Goal: Task Accomplishment & Management: Complete application form

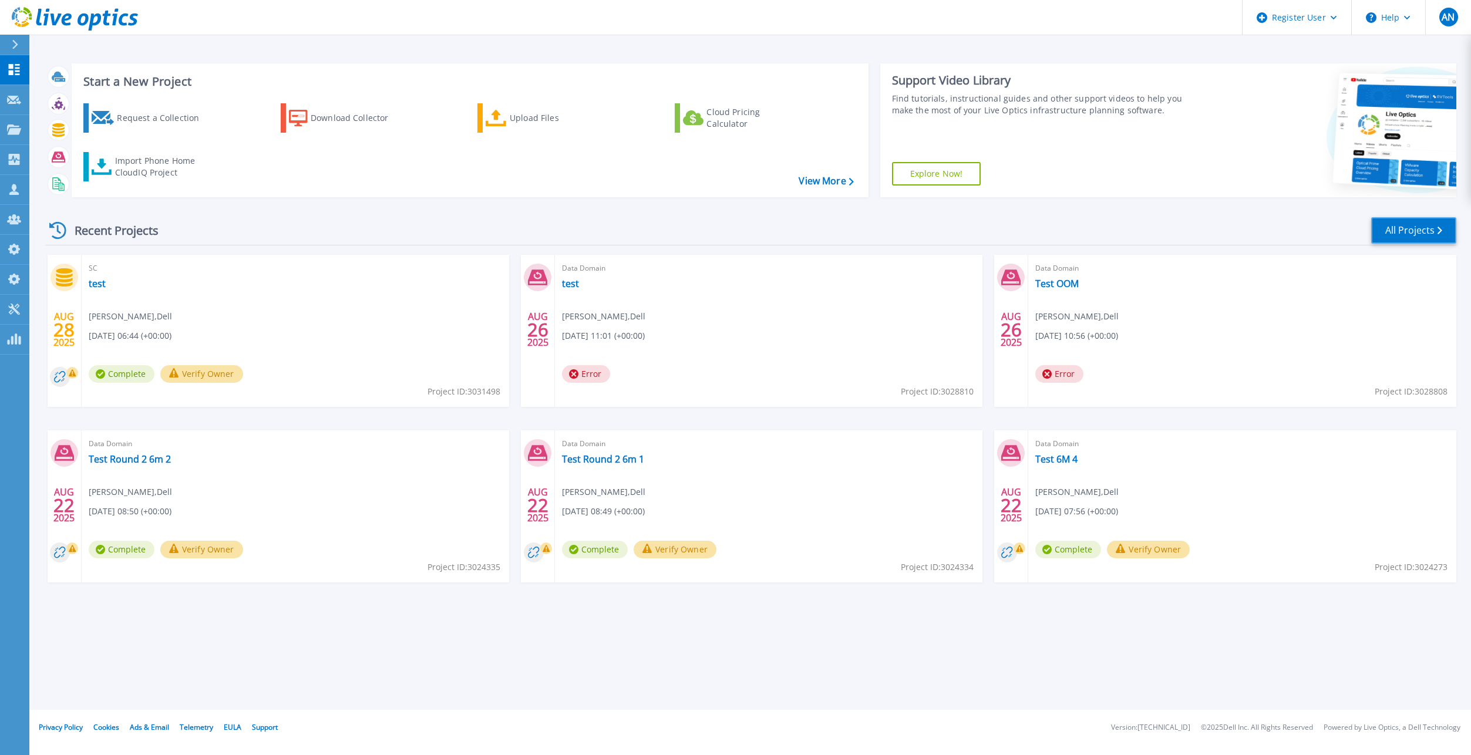
click at [1390, 241] on link "All Projects" at bounding box center [1413, 230] width 85 height 26
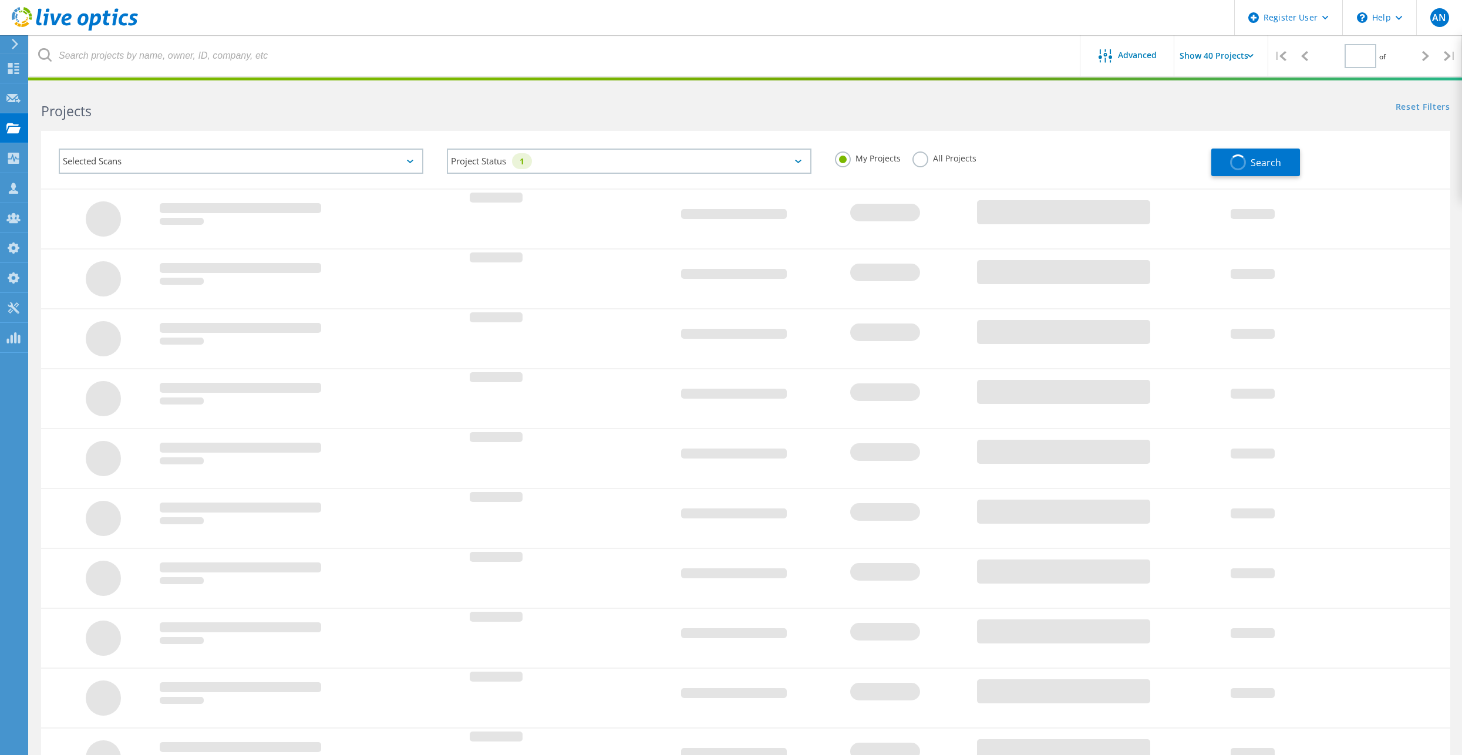
type input "1"
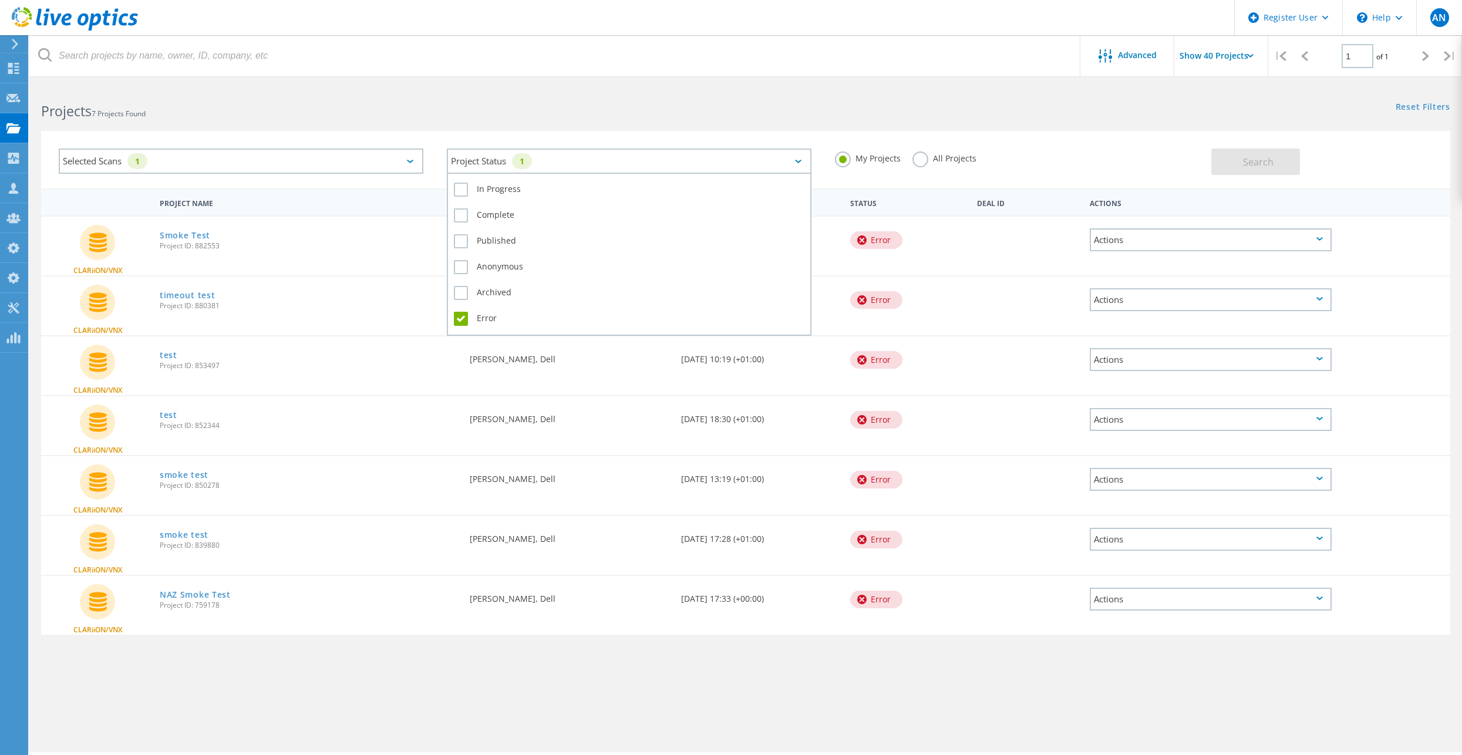
click at [530, 163] on div "1" at bounding box center [522, 161] width 20 height 16
click at [484, 318] on label "Error" at bounding box center [629, 319] width 351 height 14
click at [0, 0] on input "Error" at bounding box center [0, 0] width 0 height 0
click at [388, 121] on div "Selected Scans 1 Project Status In Progress Complete Published Anonymous Archiv…" at bounding box center [745, 152] width 1433 height 72
click at [297, 173] on div "Selected Scans 1" at bounding box center [241, 161] width 365 height 25
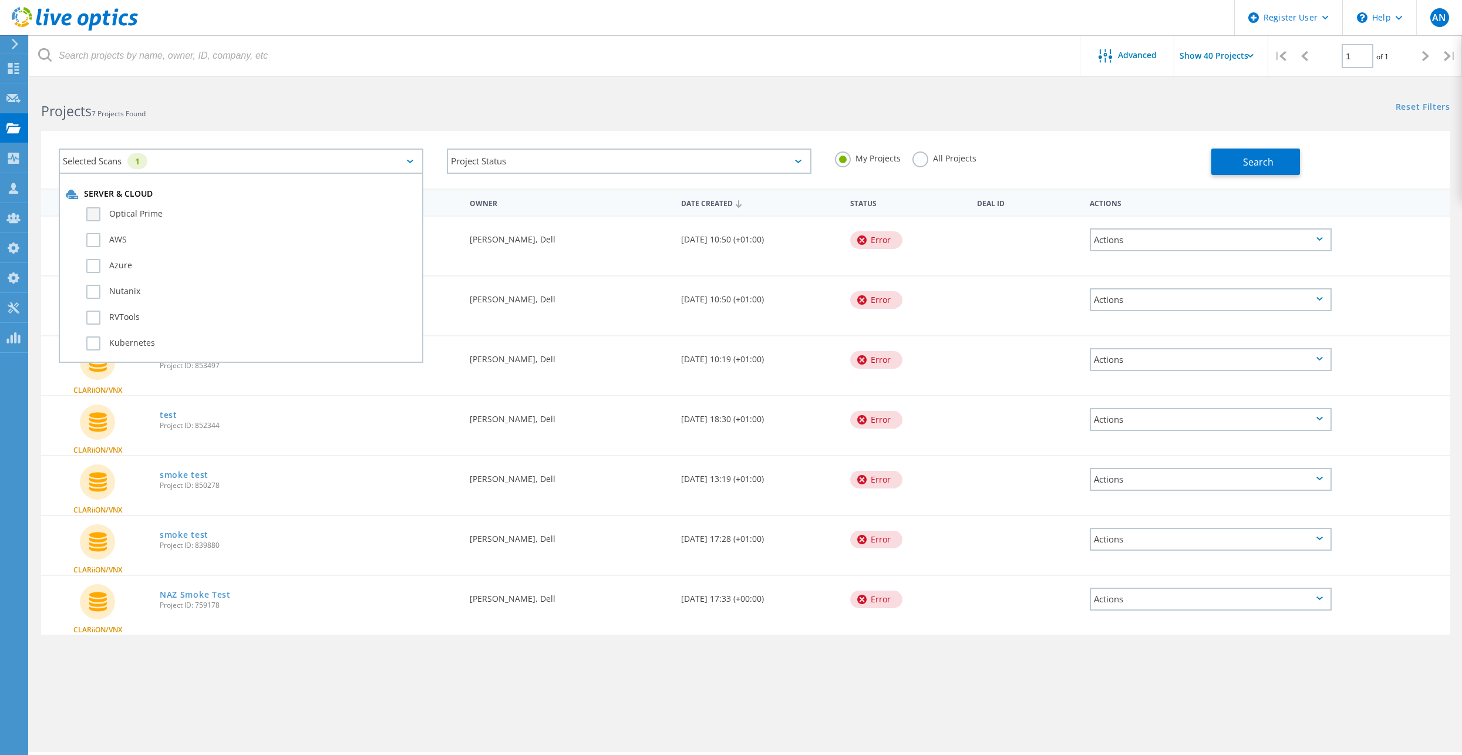
click at [134, 219] on label "Optical Prime" at bounding box center [251, 214] width 330 height 14
click at [0, 0] on input "Optical Prime" at bounding box center [0, 0] width 0 height 0
click at [128, 235] on label "CLARiiON/VNX" at bounding box center [251, 235] width 330 height 14
click at [0, 0] on input "CLARiiON/VNX" at bounding box center [0, 0] width 0 height 0
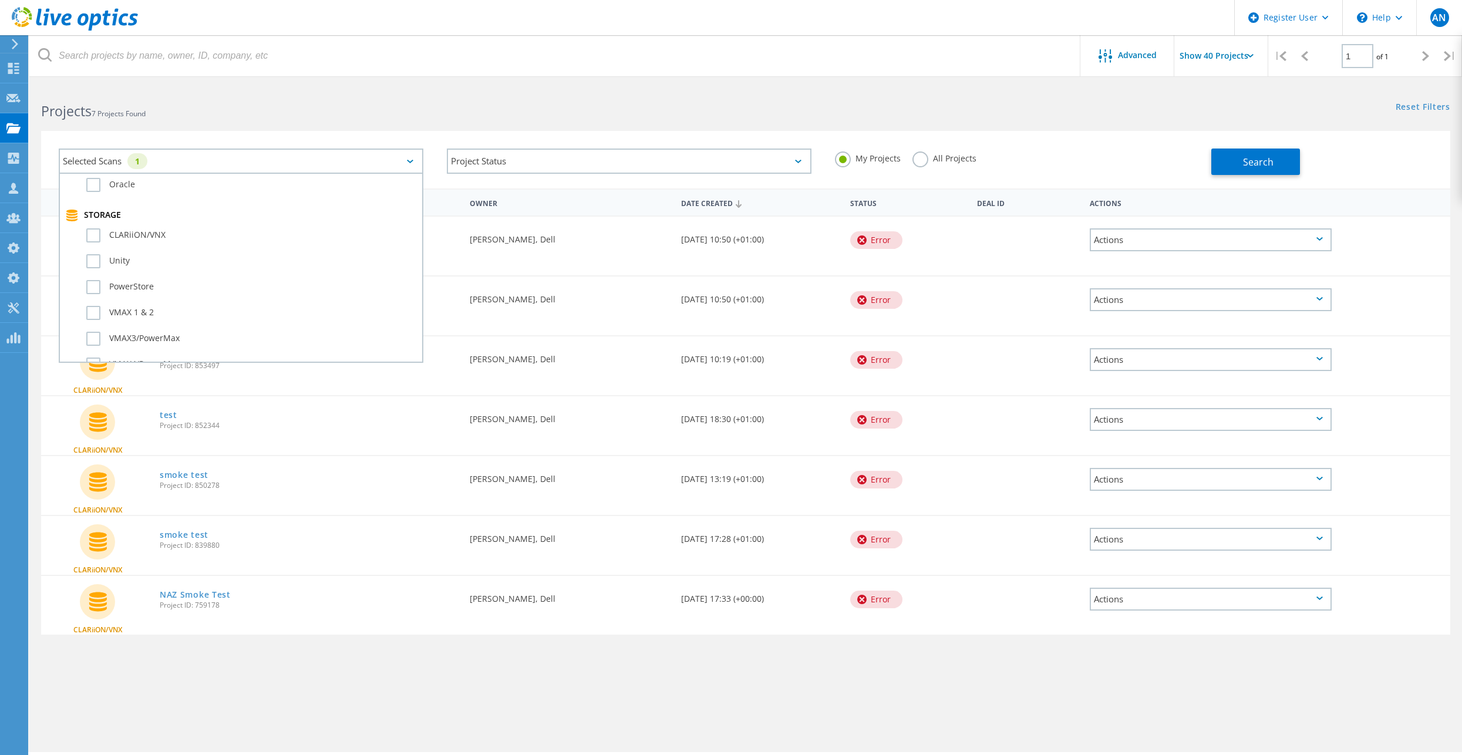
click at [587, 116] on h2 "Projects 7 Projects Found" at bounding box center [387, 111] width 693 height 19
click at [1318, 167] on div "Search" at bounding box center [1327, 156] width 233 height 38
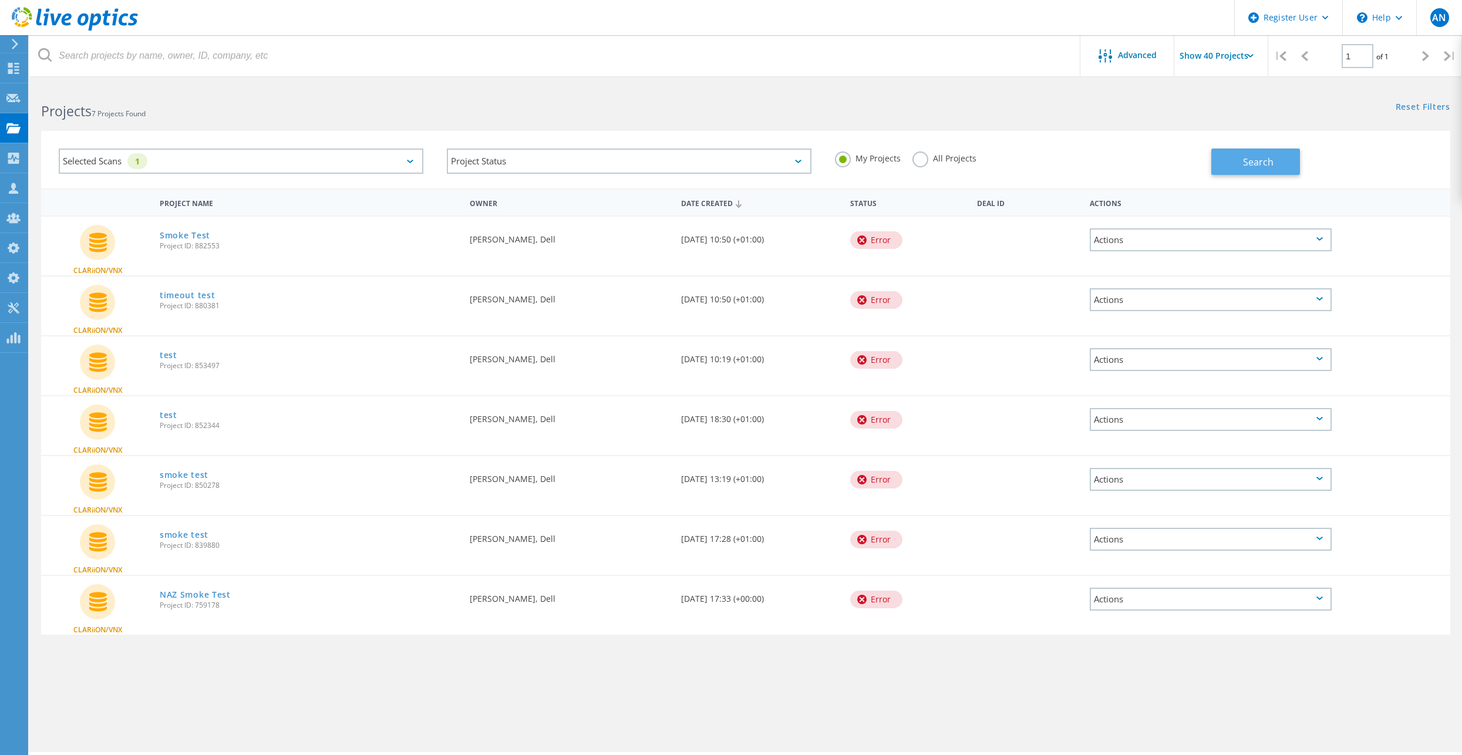
click at [1221, 161] on button "Search" at bounding box center [1255, 162] width 89 height 26
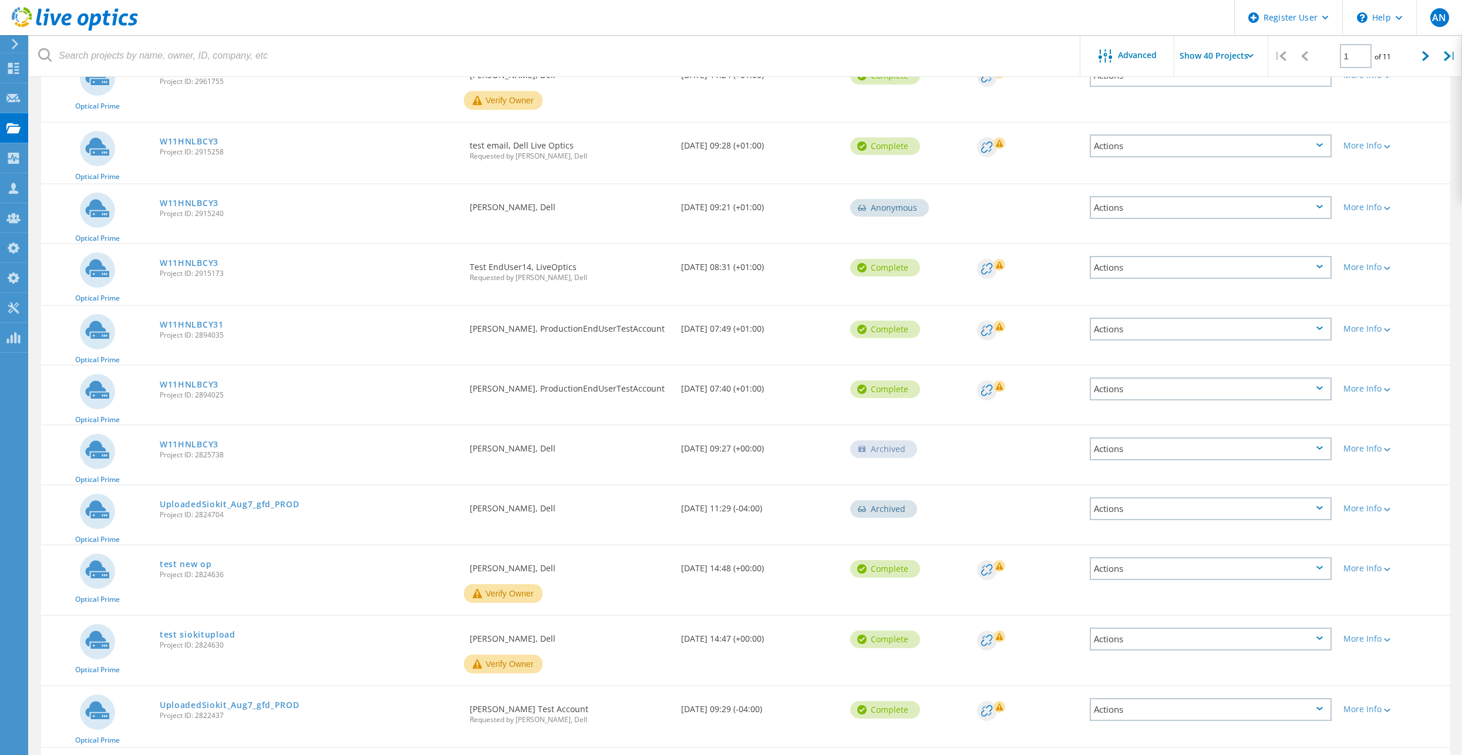
scroll to position [939, 0]
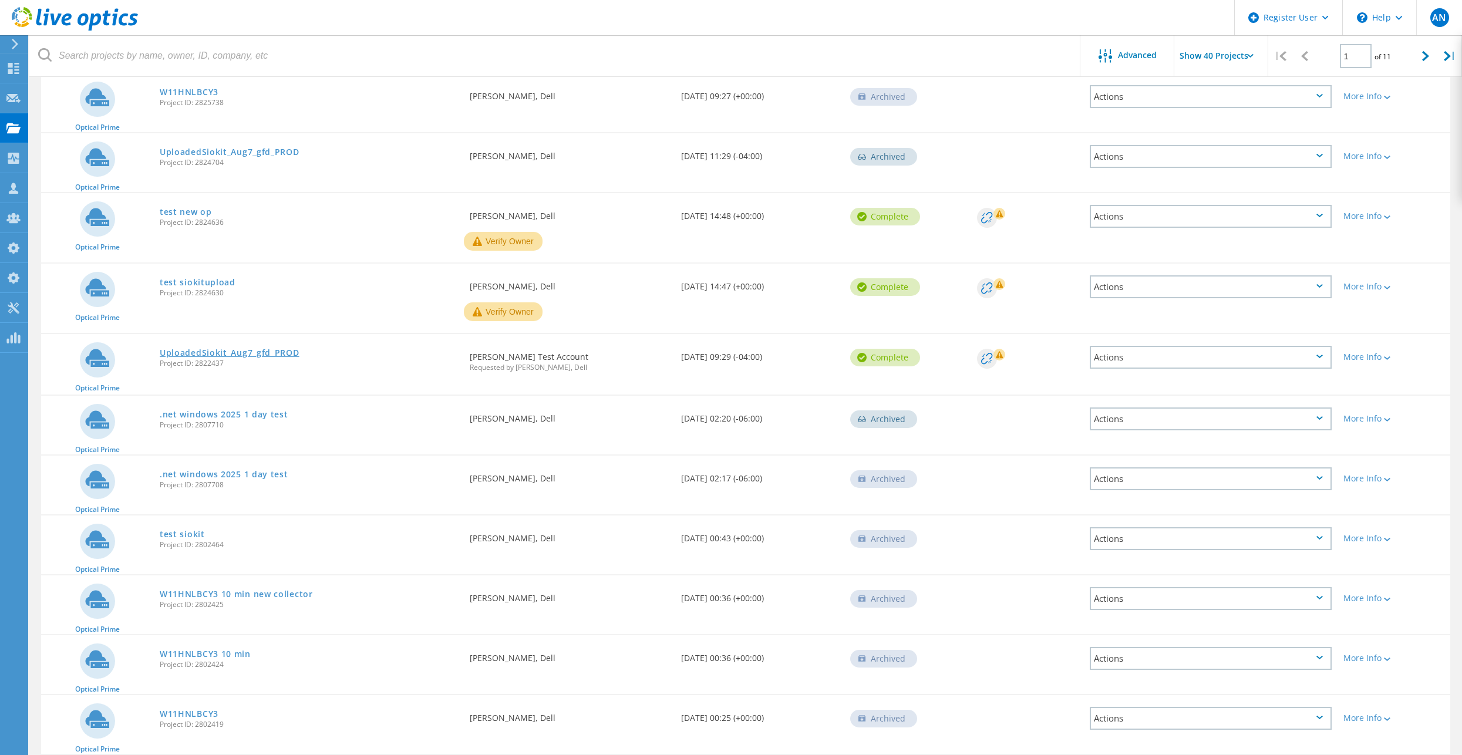
click at [282, 352] on link "UploadedSiokit_Aug7_gfd_PROD" at bounding box center [230, 353] width 140 height 8
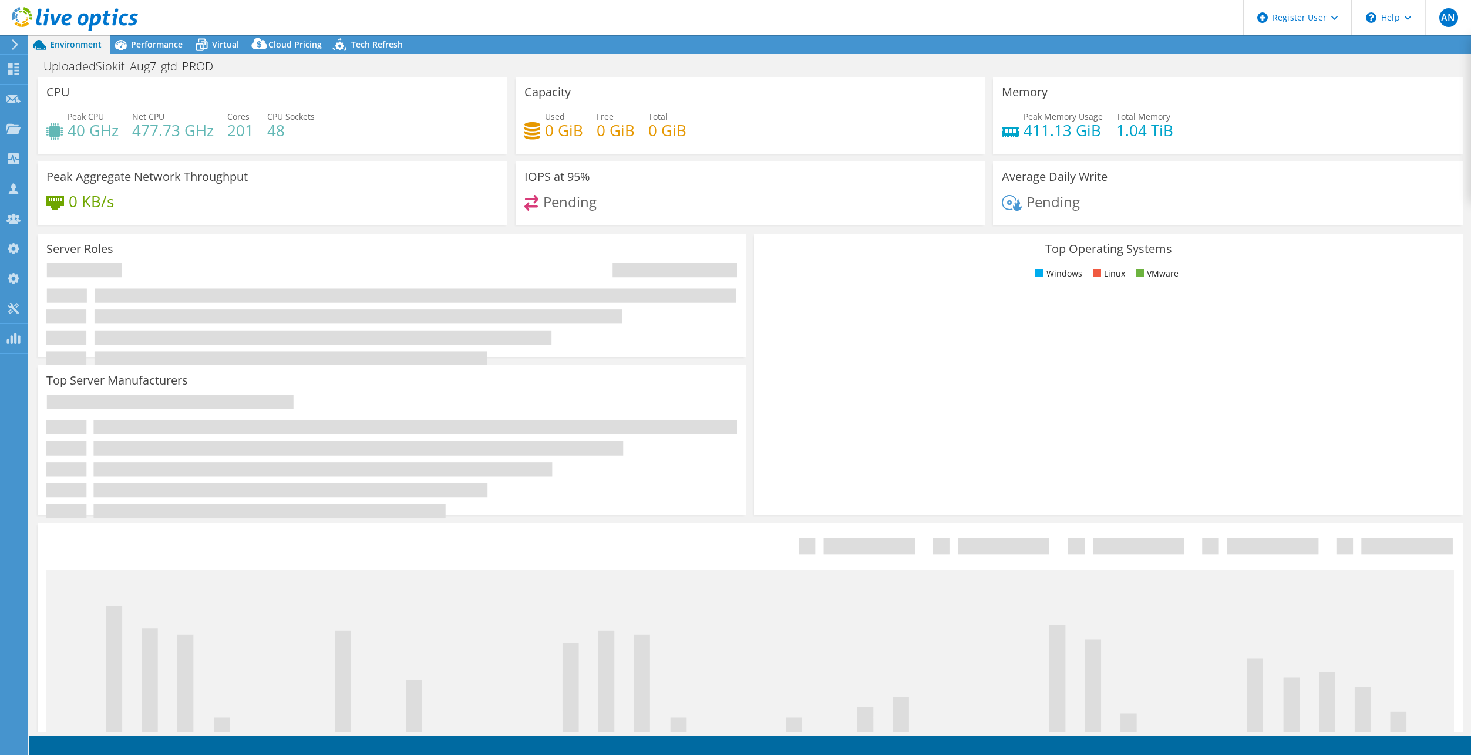
select select "USD"
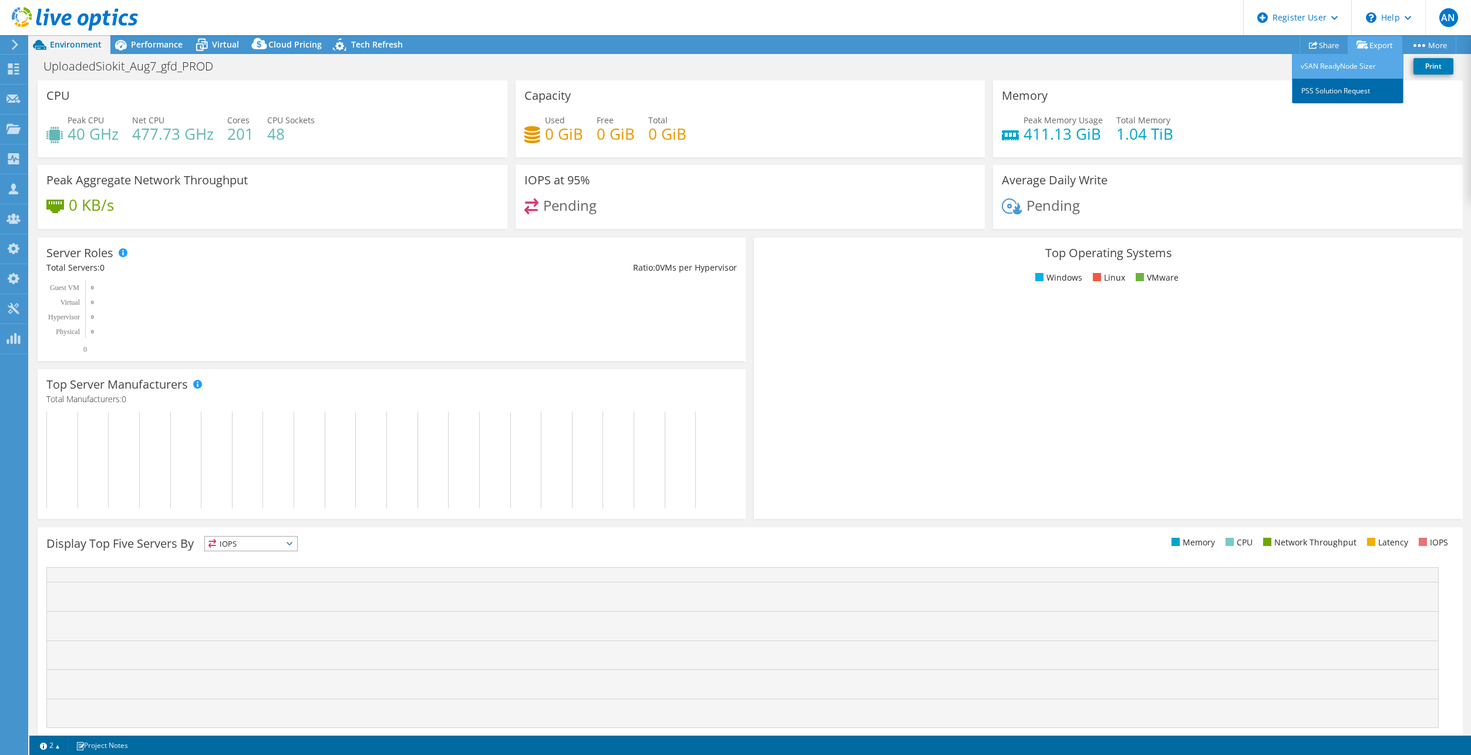
click at [1318, 91] on link "PSS Solution Request" at bounding box center [1348, 91] width 112 height 25
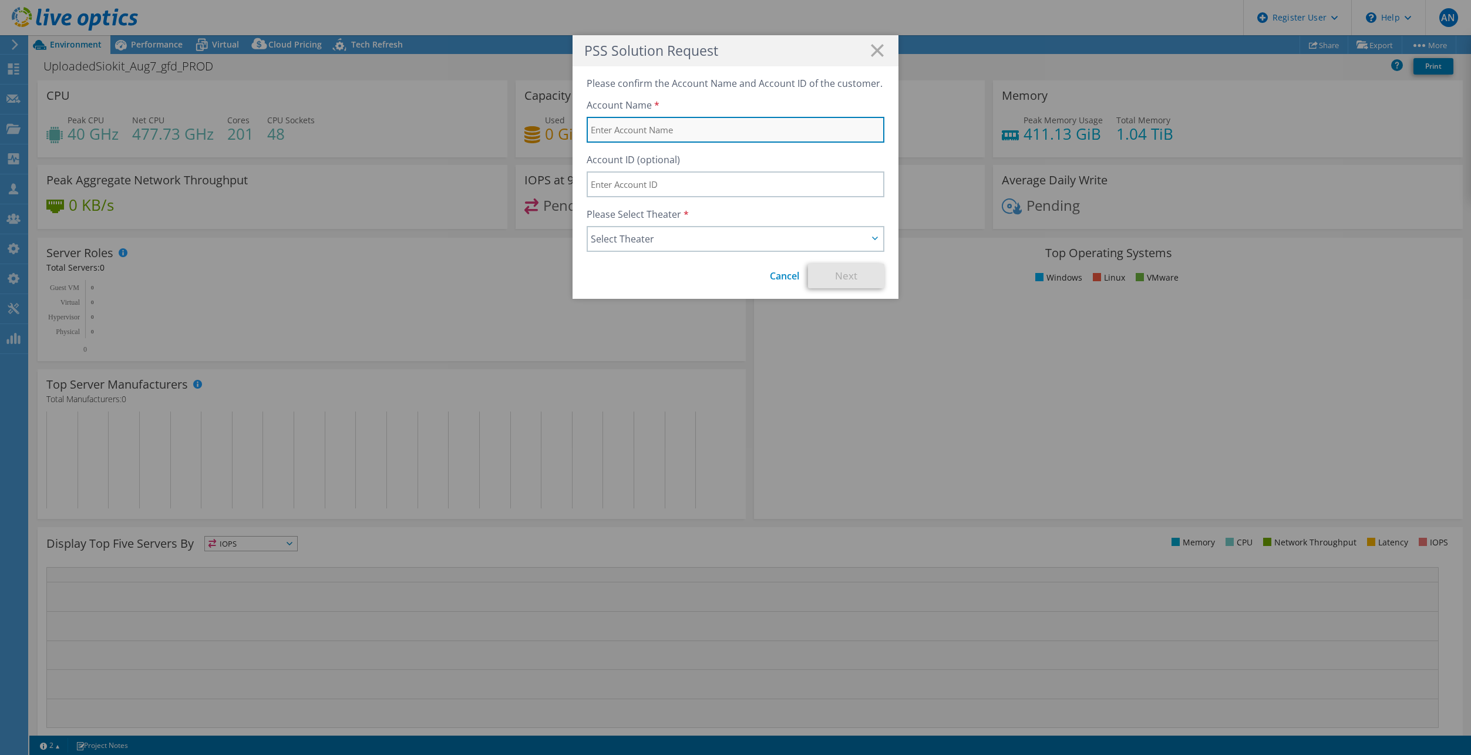
click at [690, 136] on input "text" at bounding box center [736, 130] width 298 height 26
type input "test"
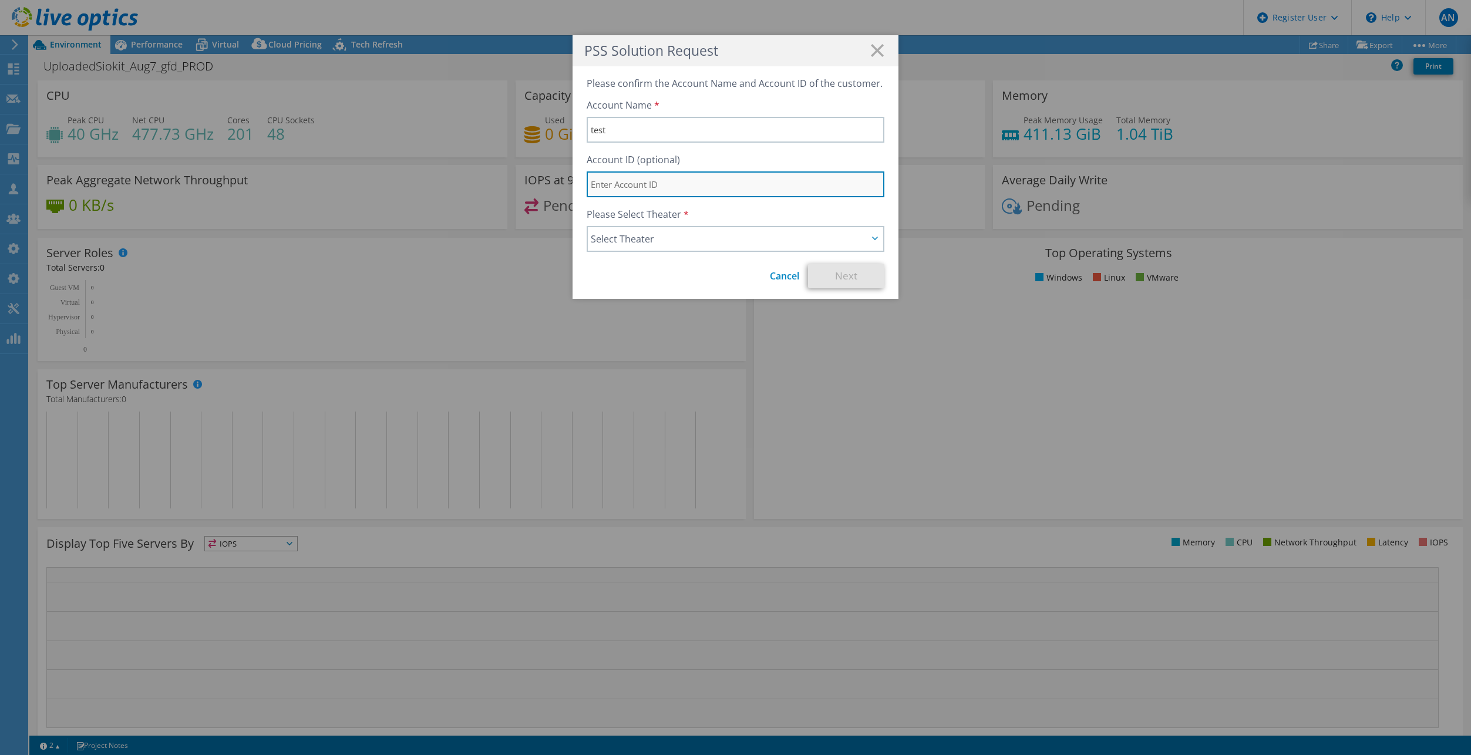
click at [681, 183] on input "text" at bounding box center [736, 184] width 298 height 26
type input "test"
click at [680, 238] on span "Select Theater" at bounding box center [729, 239] width 277 height 14
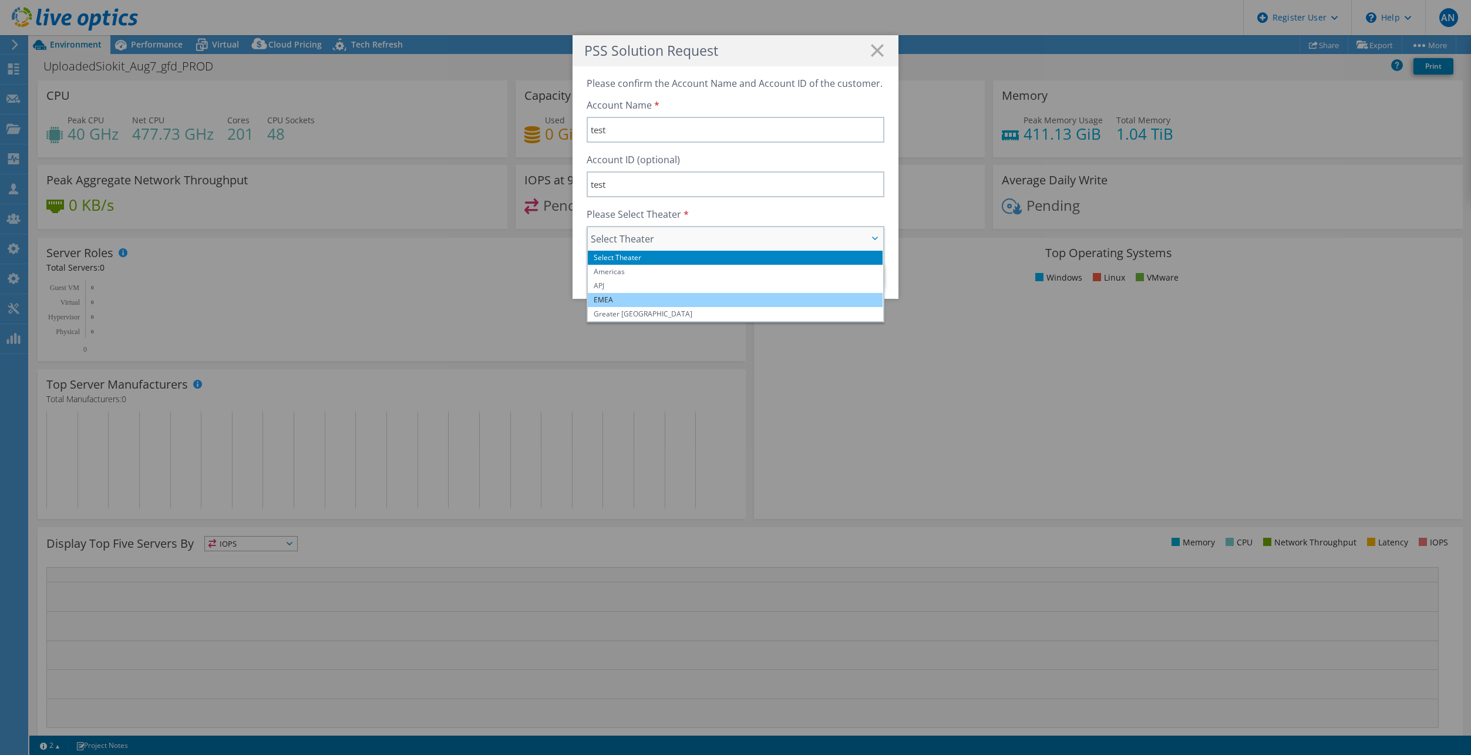
click at [645, 297] on li "EMEA" at bounding box center [735, 300] width 295 height 14
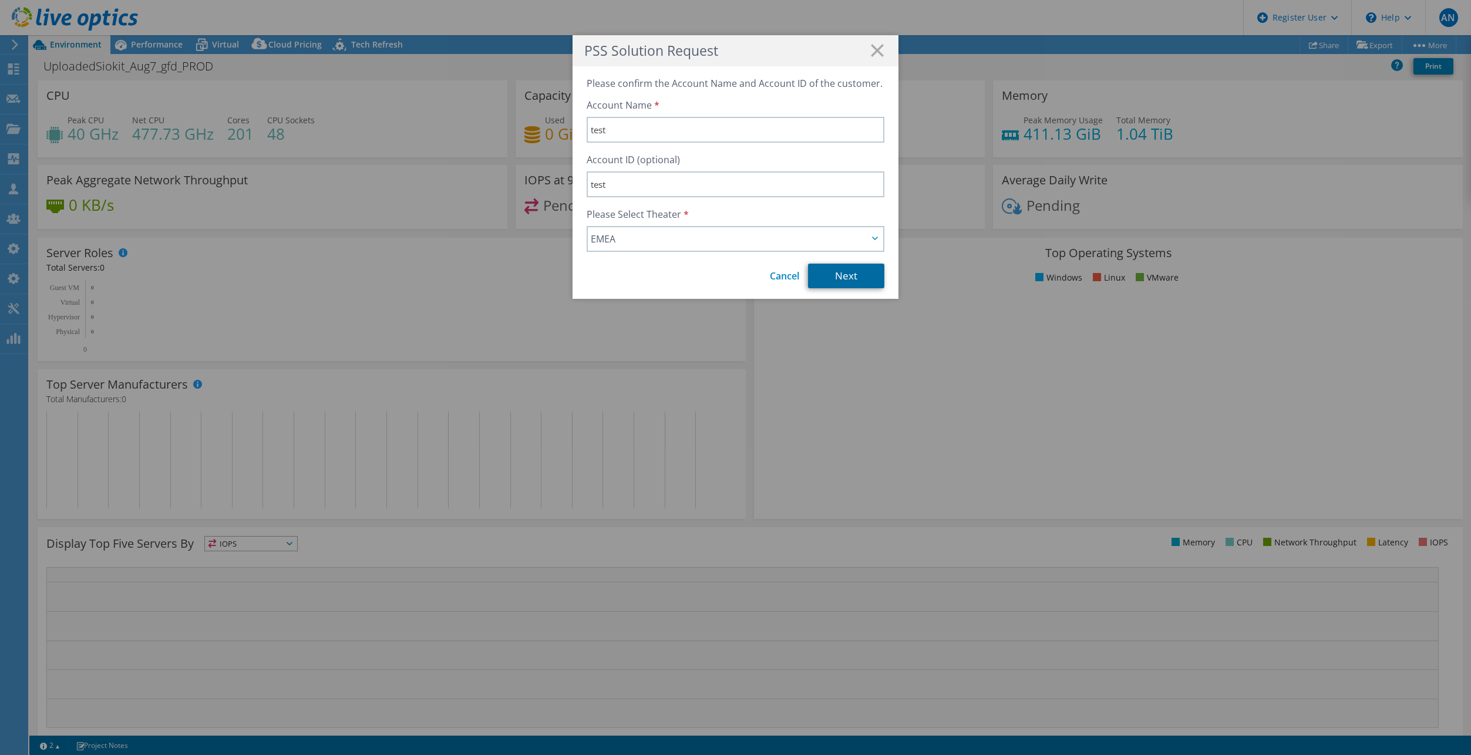
click at [836, 279] on link "Next" at bounding box center [846, 276] width 76 height 25
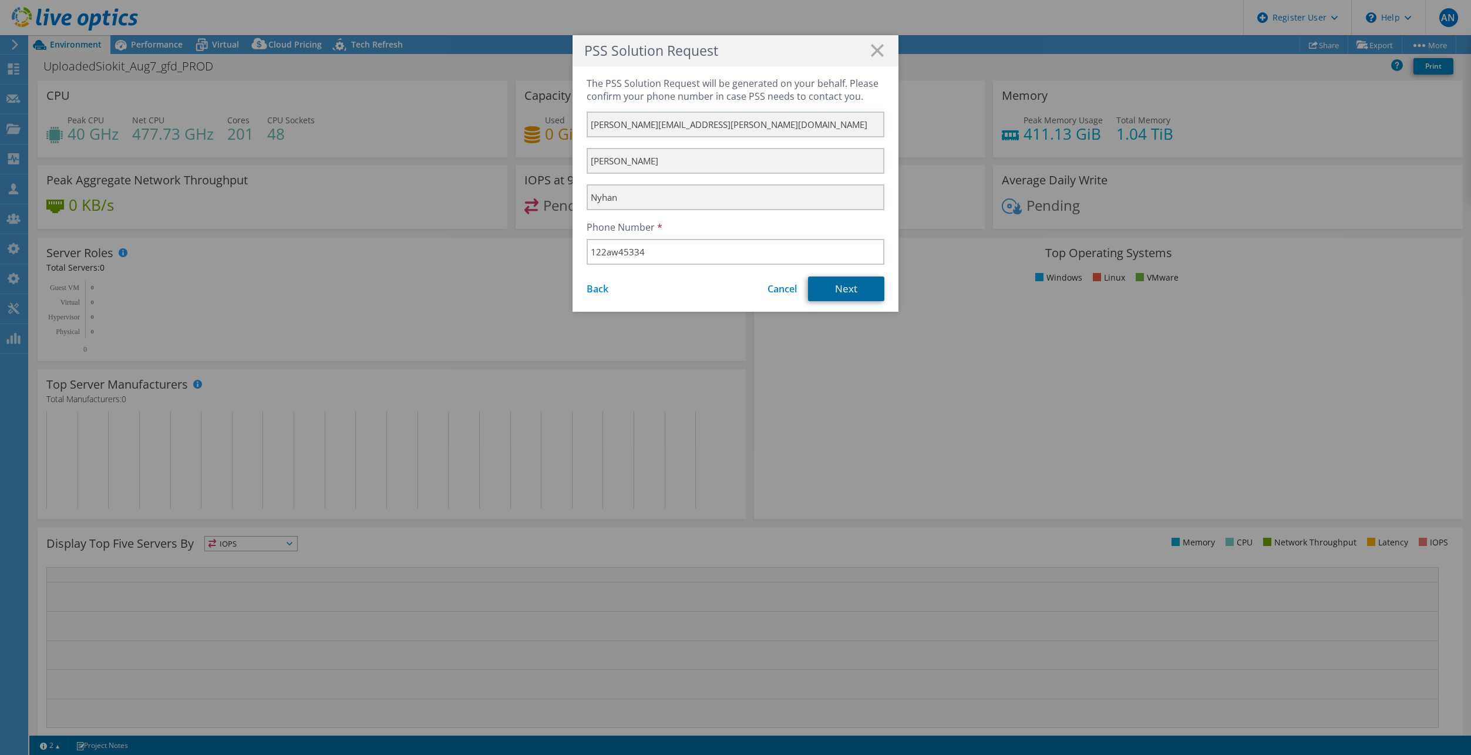
click at [849, 297] on link "Next" at bounding box center [846, 289] width 76 height 25
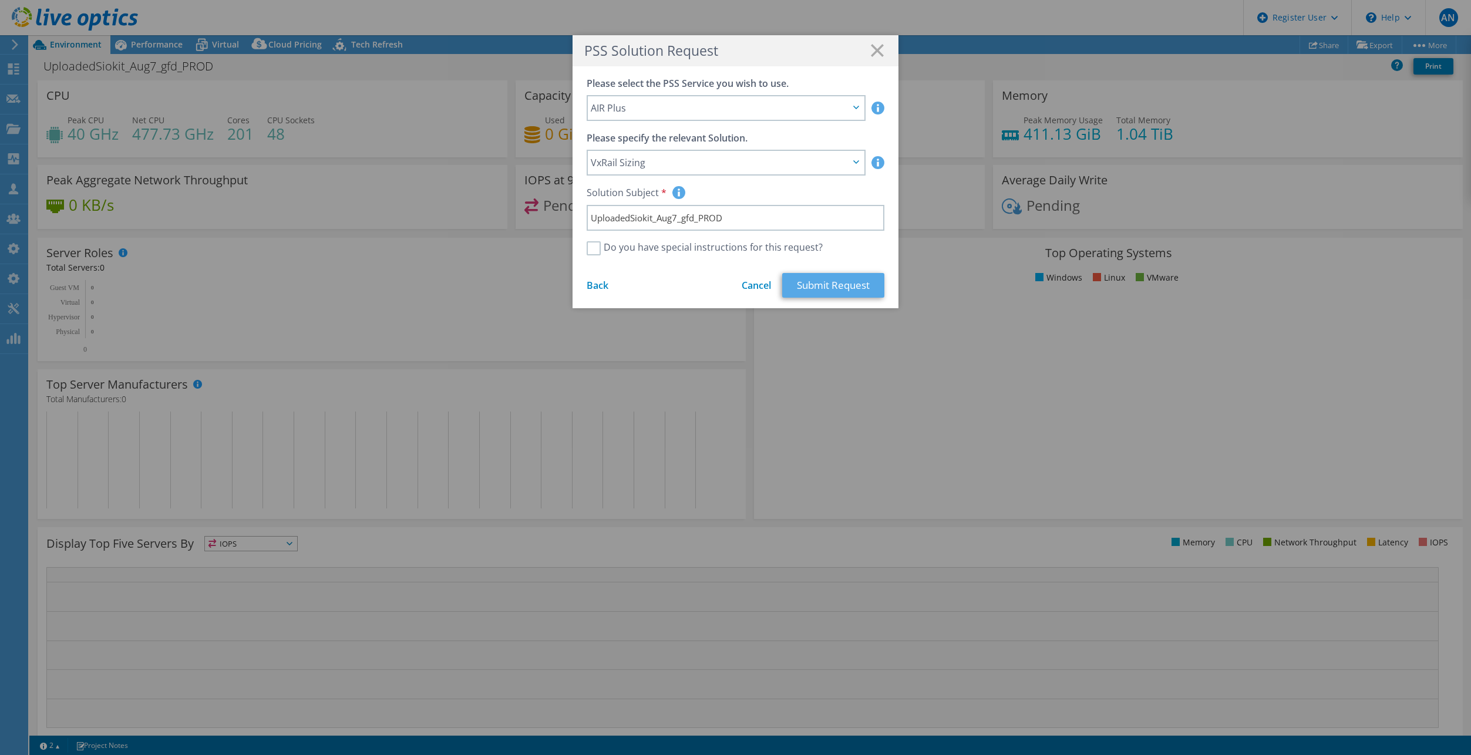
click at [845, 294] on link "Submit Request" at bounding box center [833, 285] width 102 height 25
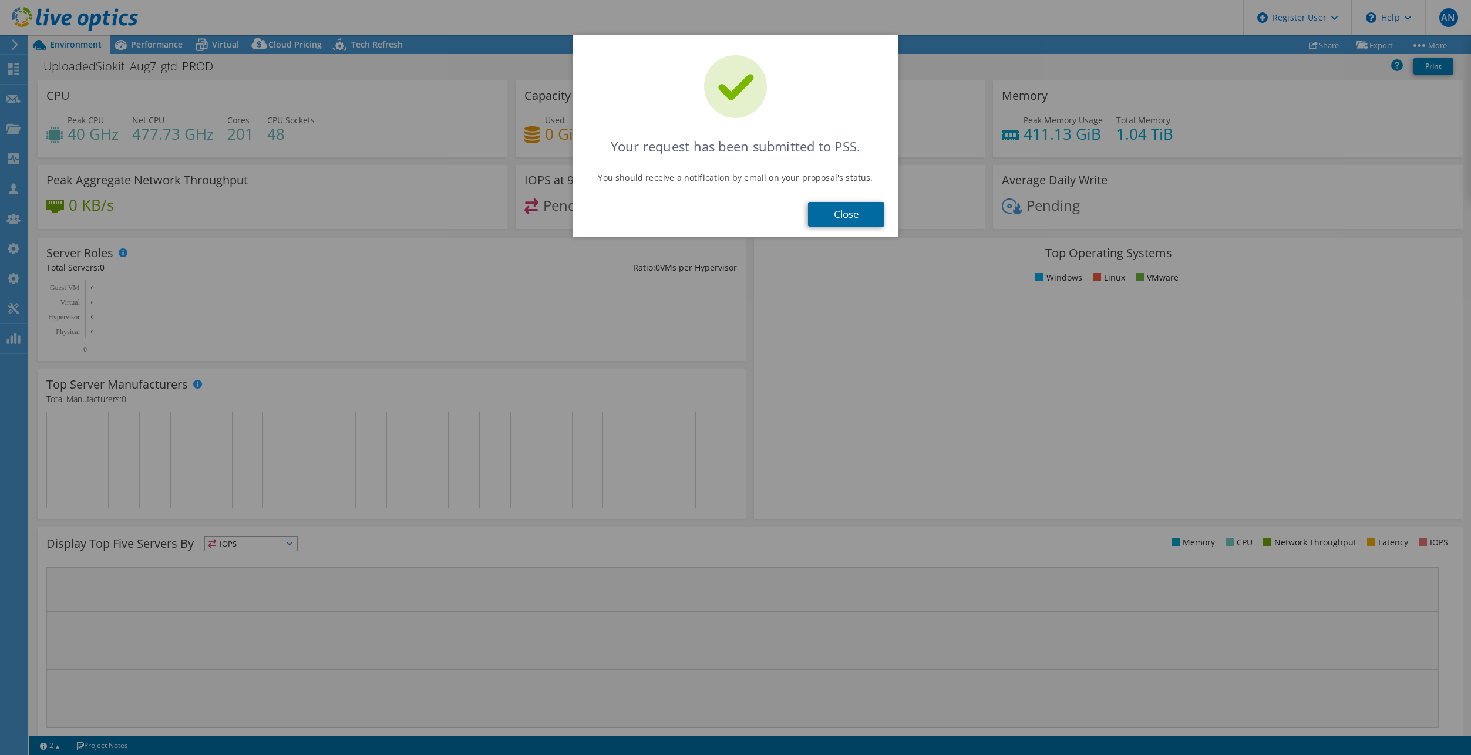
click at [872, 215] on link "Close" at bounding box center [846, 214] width 76 height 25
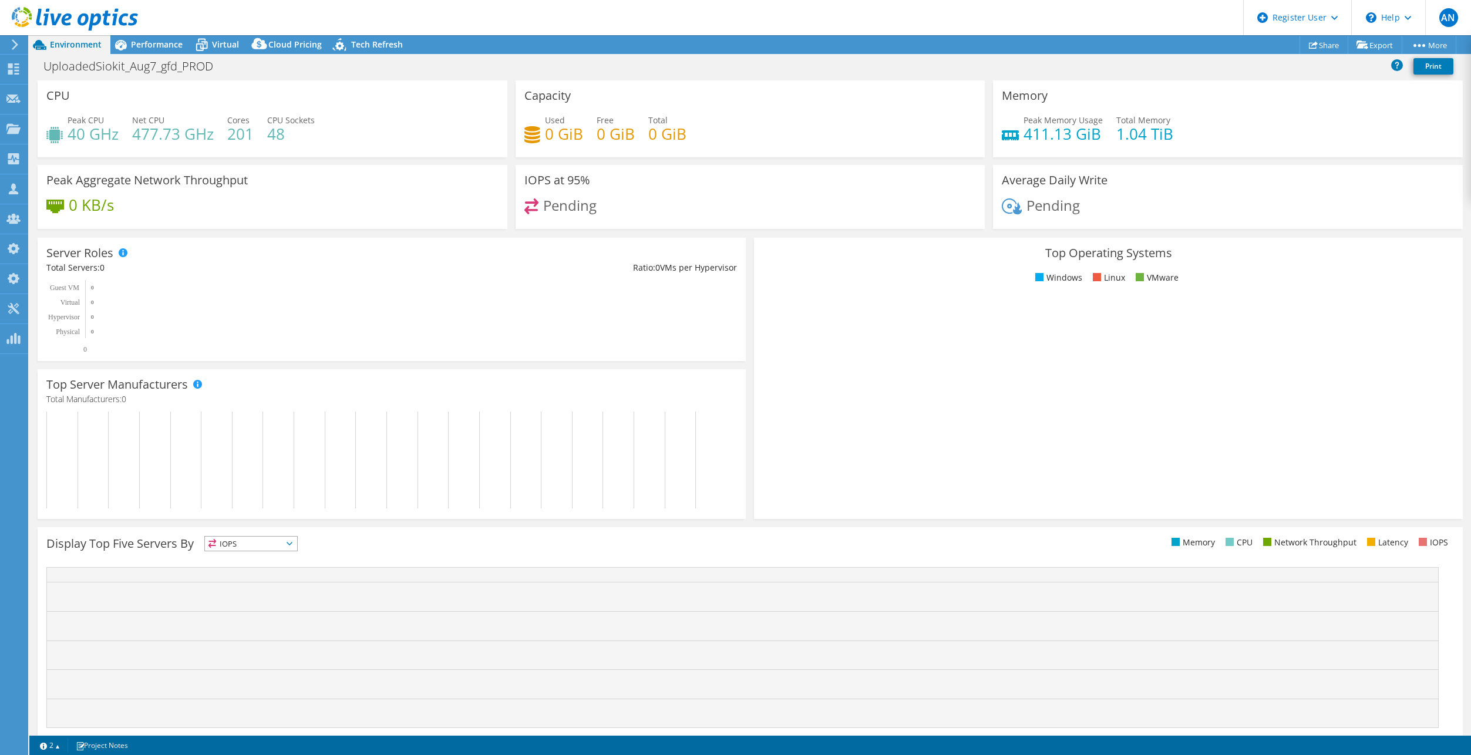
click at [62, 16] on icon at bounding box center [75, 19] width 126 height 24
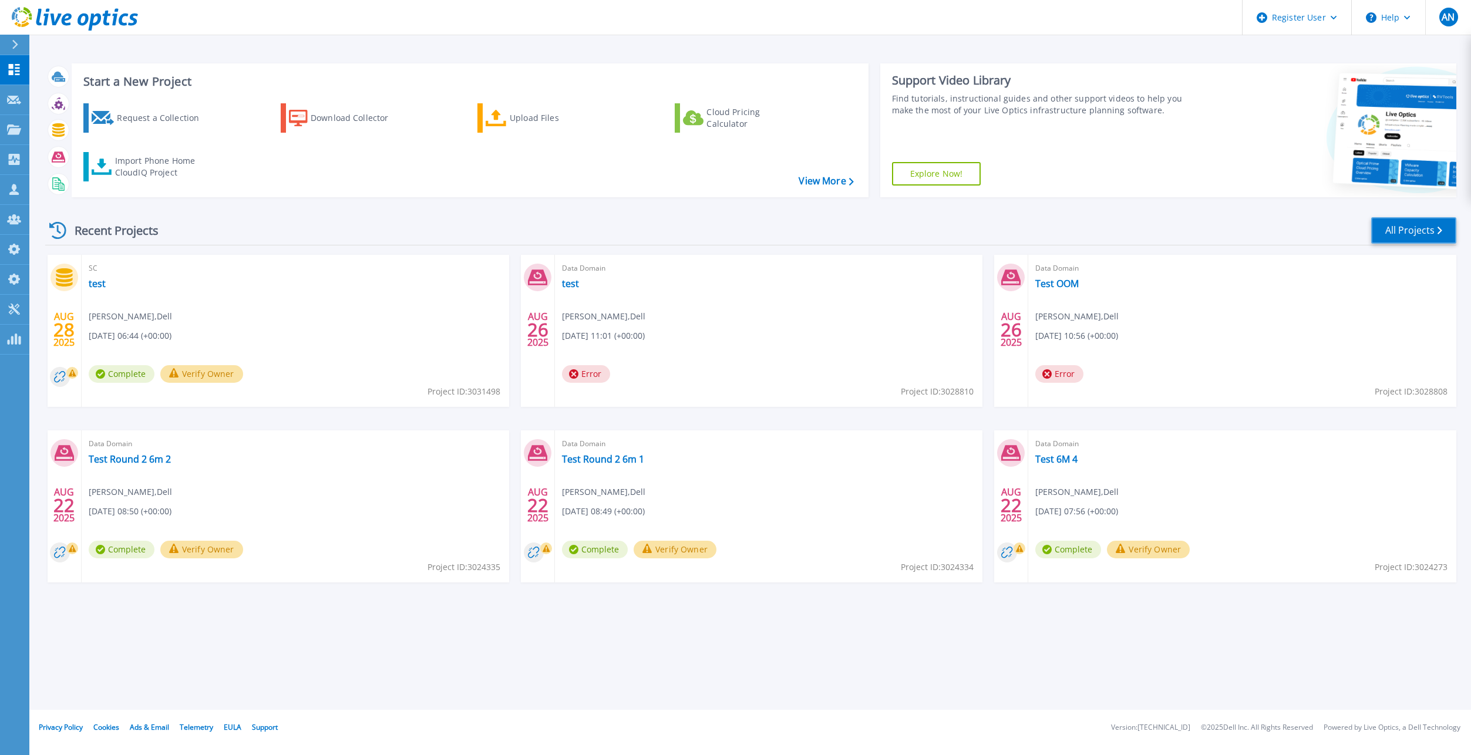
drag, startPoint x: 1433, startPoint y: 234, endPoint x: 1421, endPoint y: 229, distance: 12.1
click at [1431, 233] on link "All Projects" at bounding box center [1413, 230] width 85 height 26
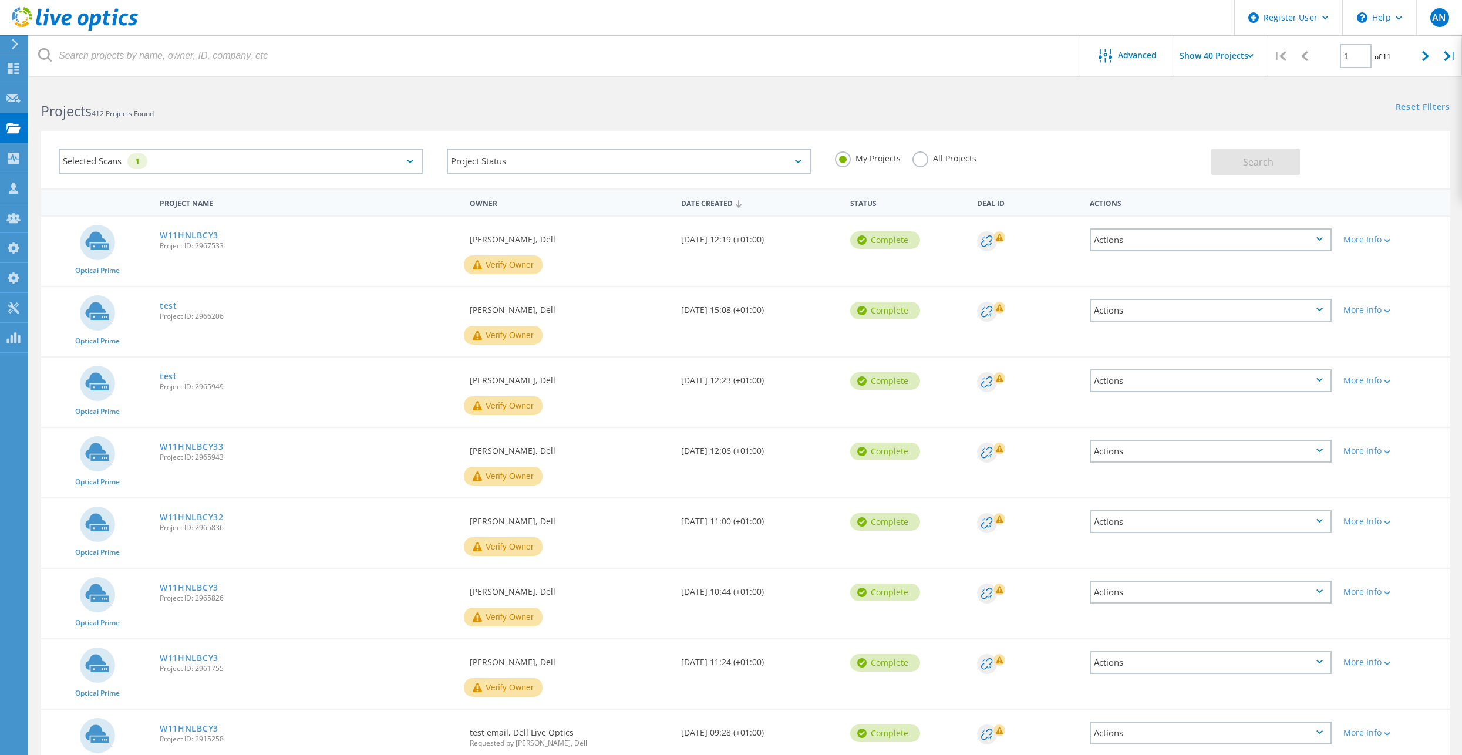
click at [942, 158] on label "All Projects" at bounding box center [944, 156] width 64 height 11
click at [0, 0] on input "All Projects" at bounding box center [0, 0] width 0 height 0
click at [404, 154] on div "Selected Scans 1" at bounding box center [241, 161] width 365 height 25
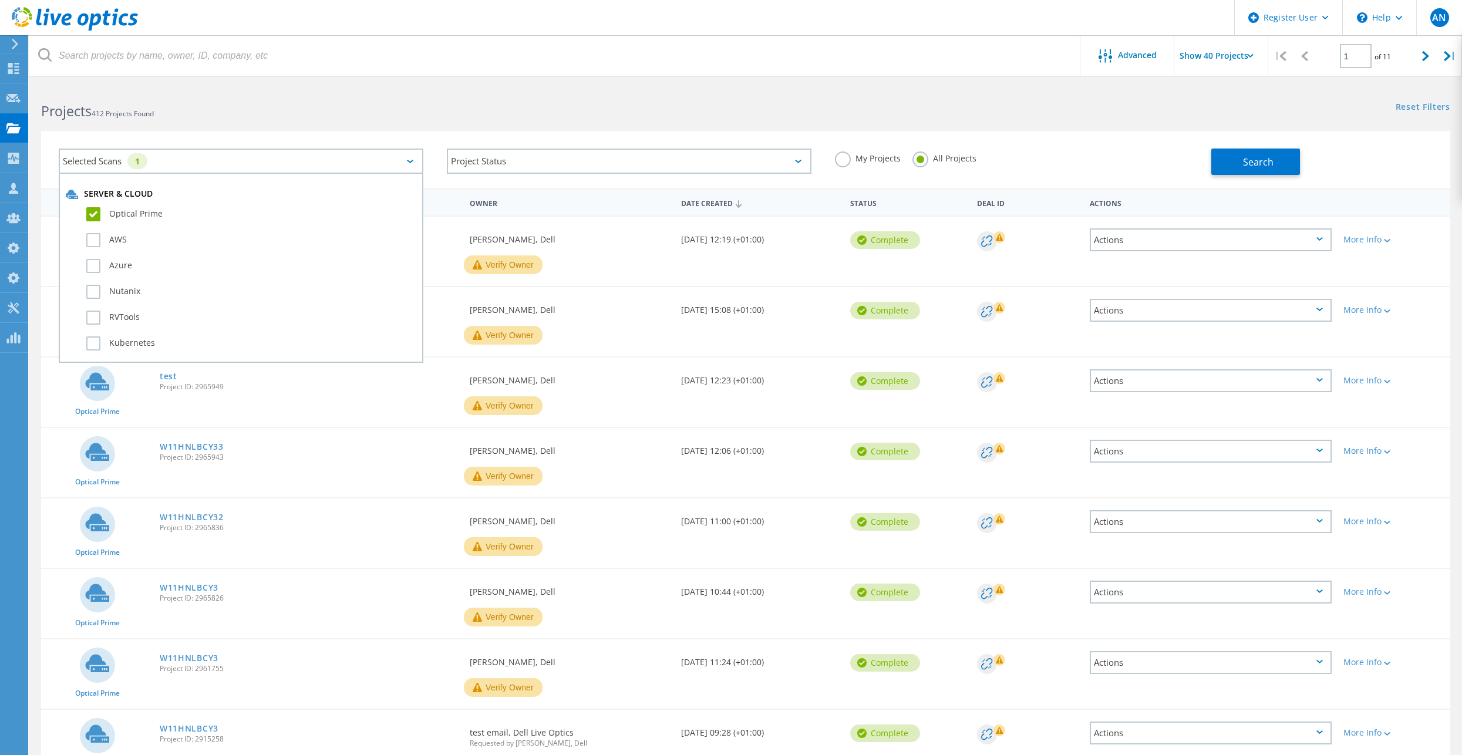
click at [100, 210] on label "Optical Prime" at bounding box center [251, 214] width 330 height 14
click at [0, 0] on input "Optical Prime" at bounding box center [0, 0] width 0 height 0
click at [114, 233] on label "Data Domain" at bounding box center [251, 230] width 330 height 14
click at [0, 0] on input "Data Domain" at bounding box center [0, 0] width 0 height 0
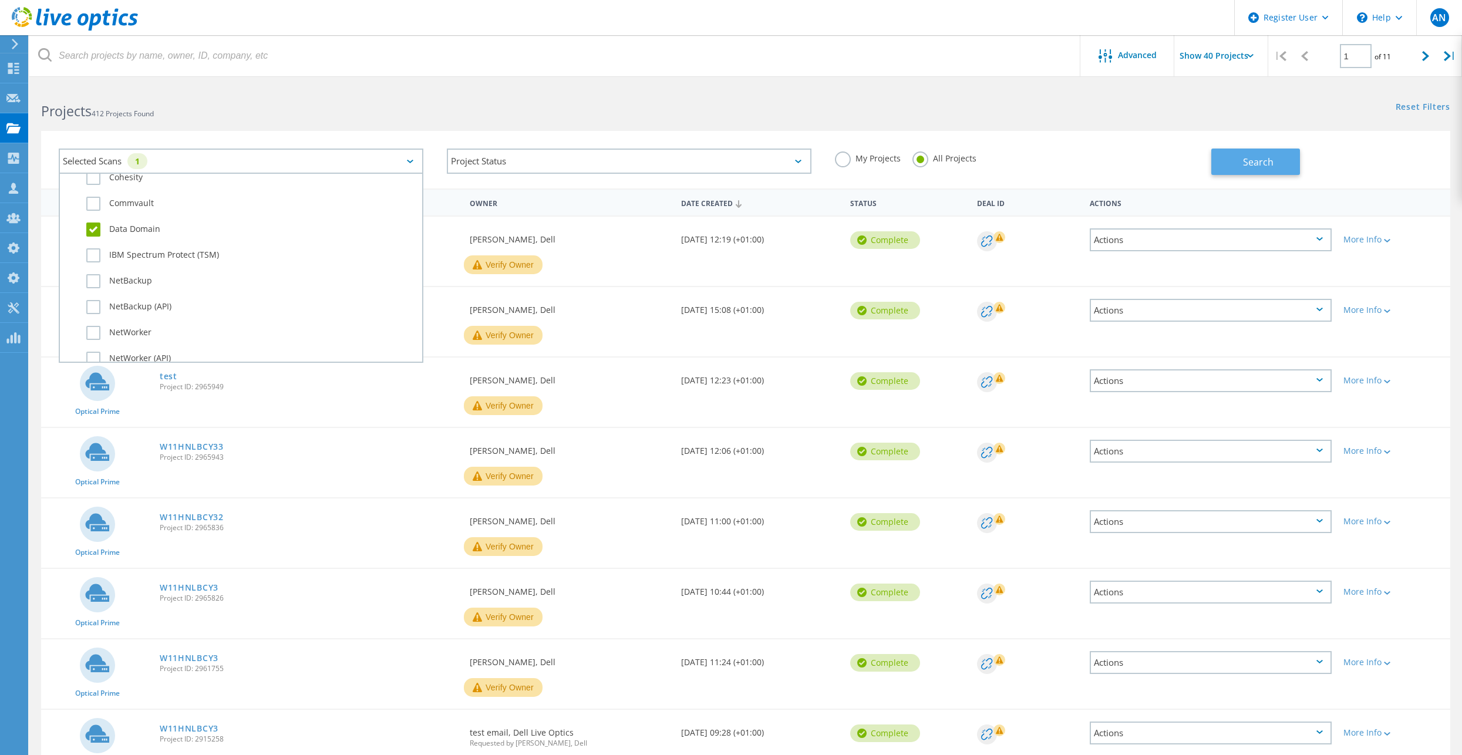
click at [1293, 168] on button "Search" at bounding box center [1255, 162] width 89 height 26
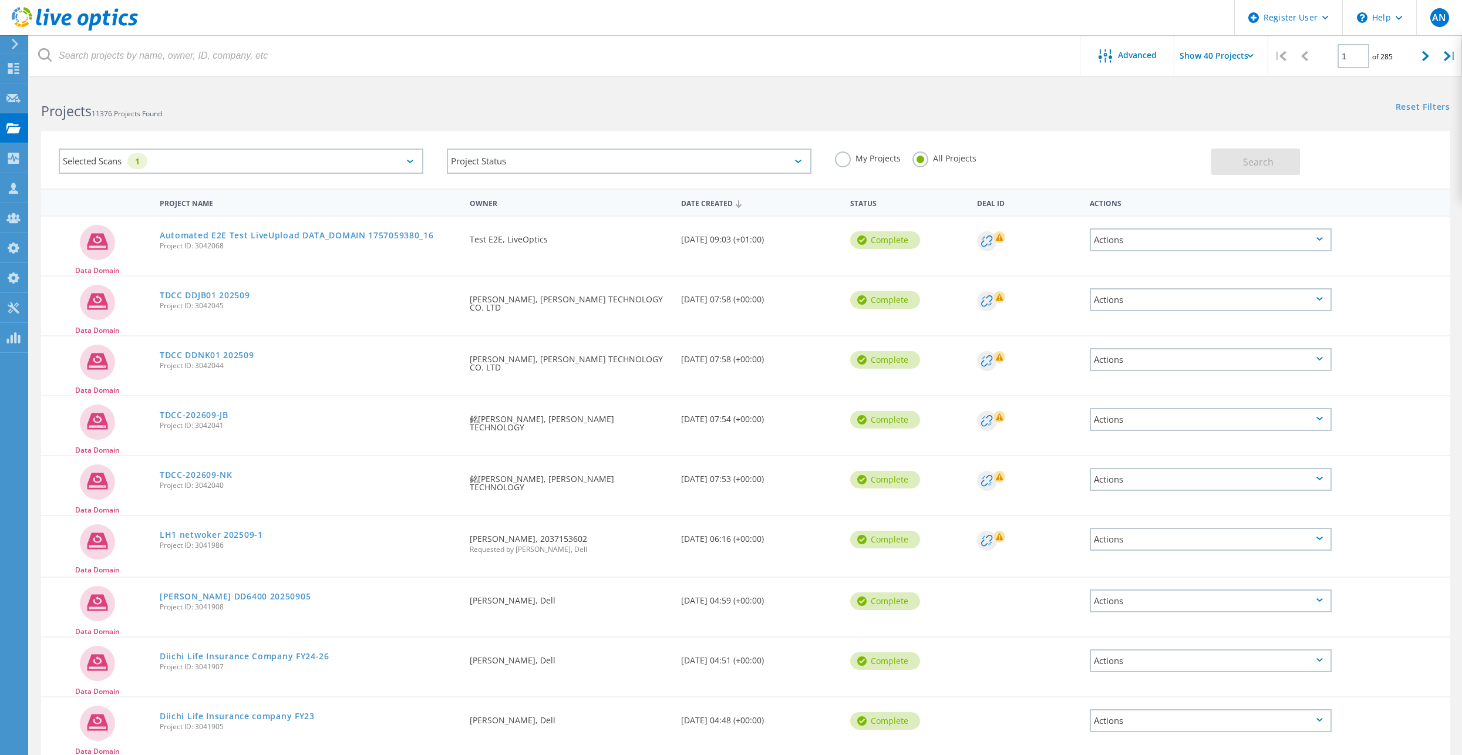
click at [1109, 152] on div "My Projects All Projects" at bounding box center [1017, 158] width 388 height 43
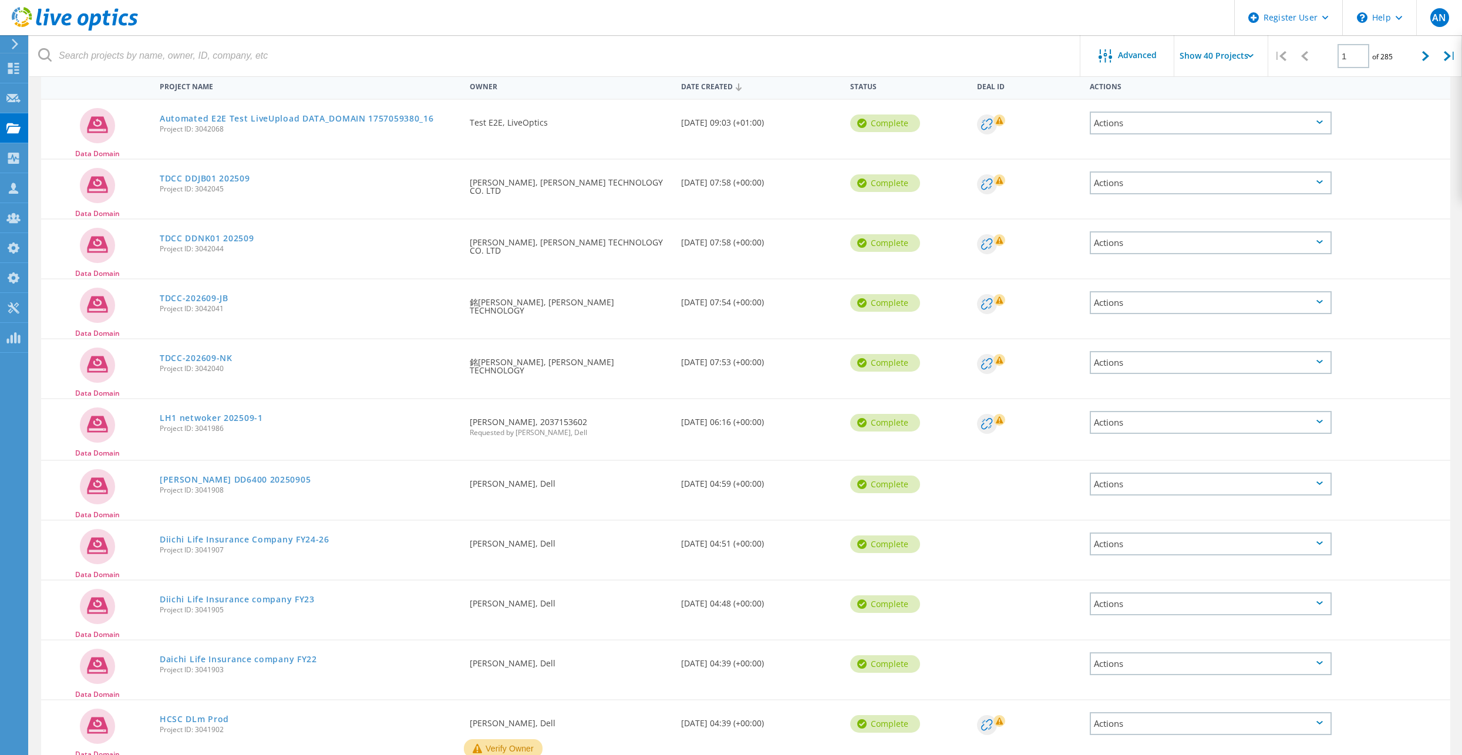
scroll to position [0, 0]
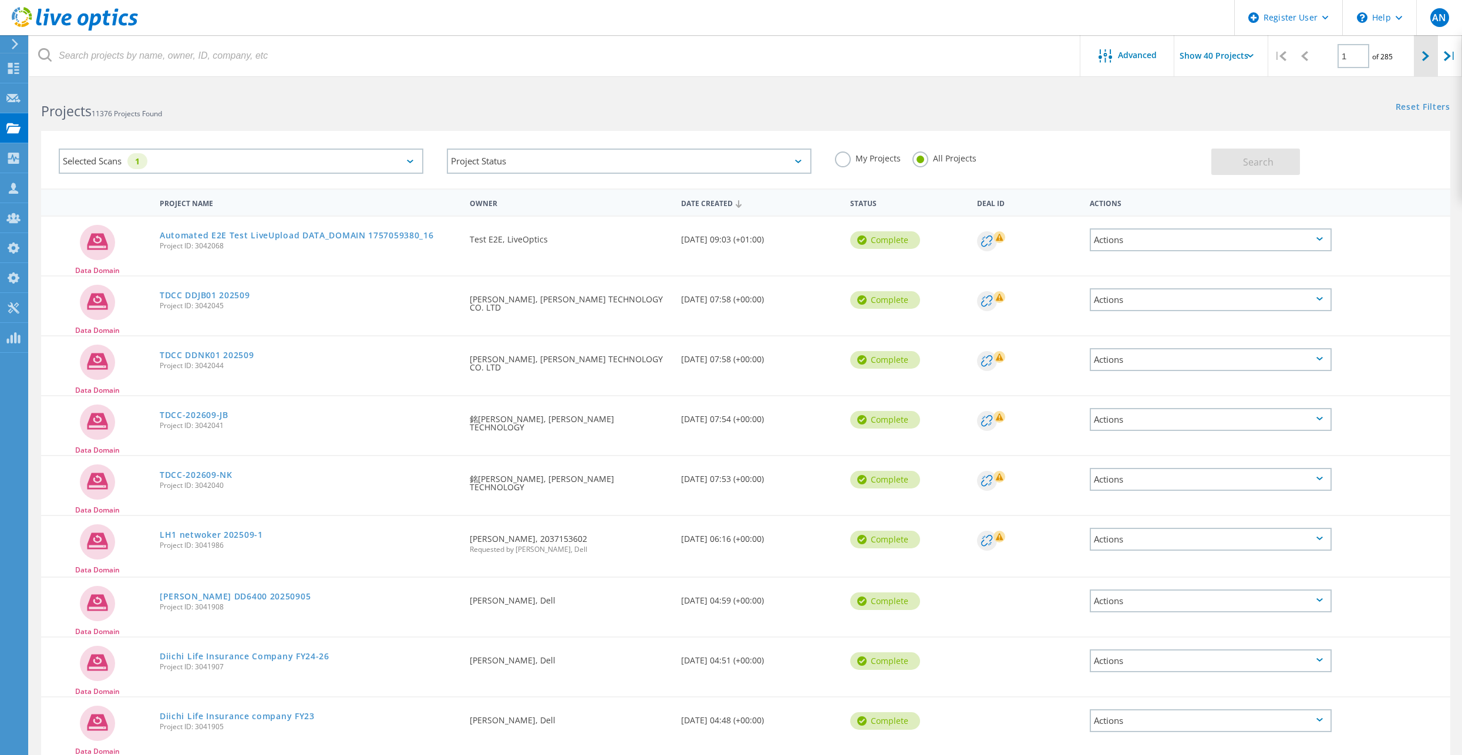
click at [1424, 62] on div at bounding box center [1426, 56] width 24 height 42
type input "2"
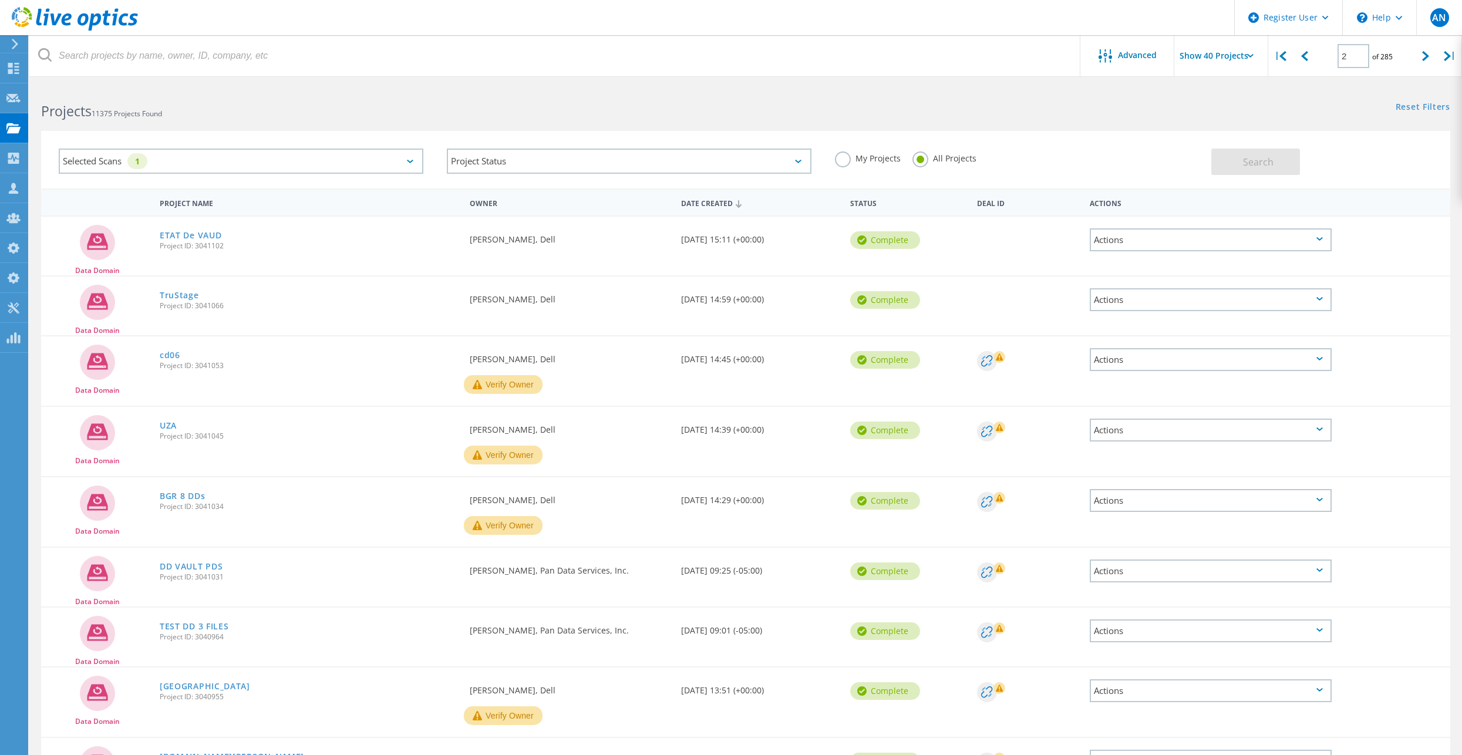
click at [383, 322] on div "Data Domain TruStage Project ID: 3041066 Requested By [PERSON_NAME], Dell Date …" at bounding box center [745, 306] width 1409 height 59
